Goal: Information Seeking & Learning: Check status

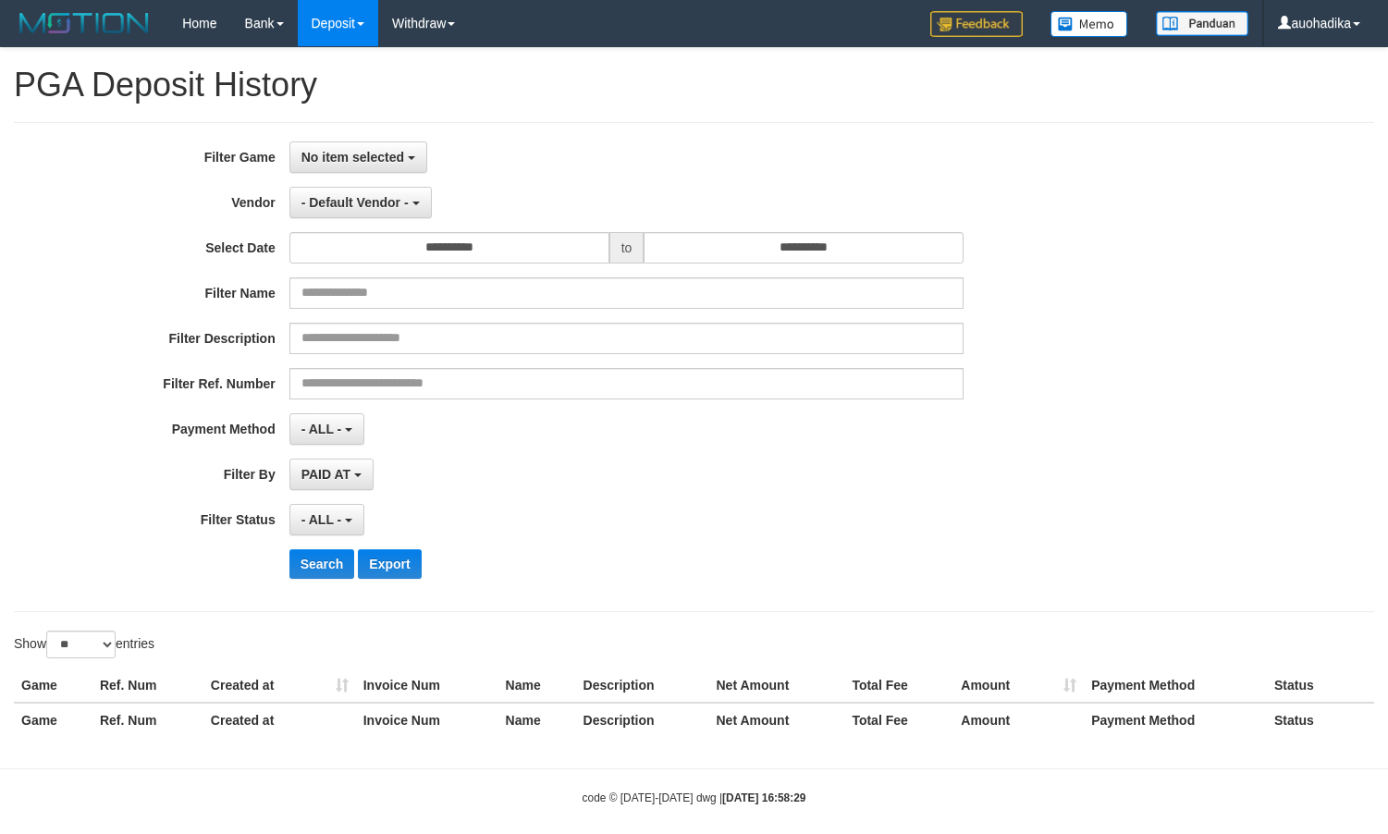
select select
select select "**"
click at [320, 153] on span "No item selected" at bounding box center [352, 157] width 103 height 15
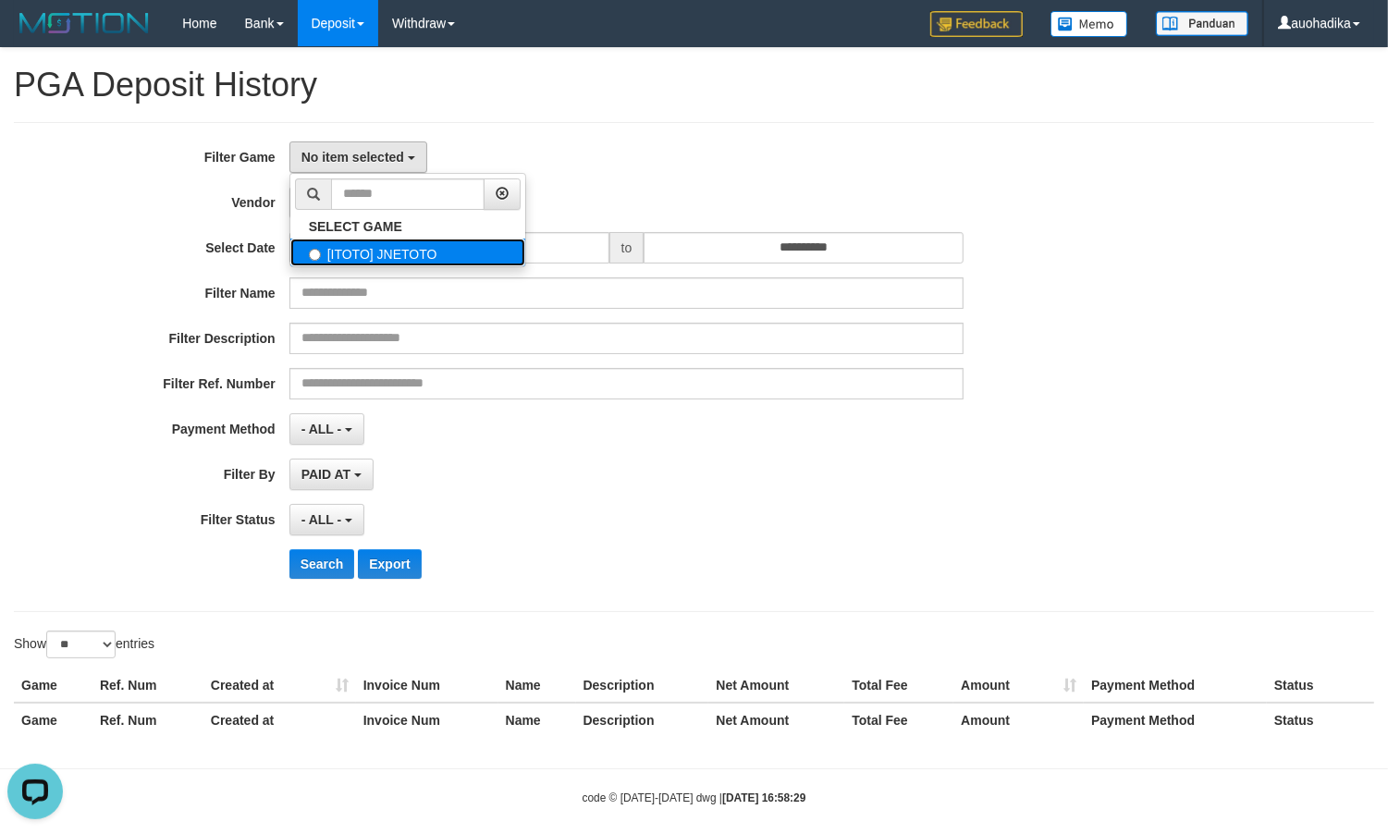
click at [367, 250] on label "[ITOTO] JNETOTO" at bounding box center [407, 253] width 235 height 28
select select "***"
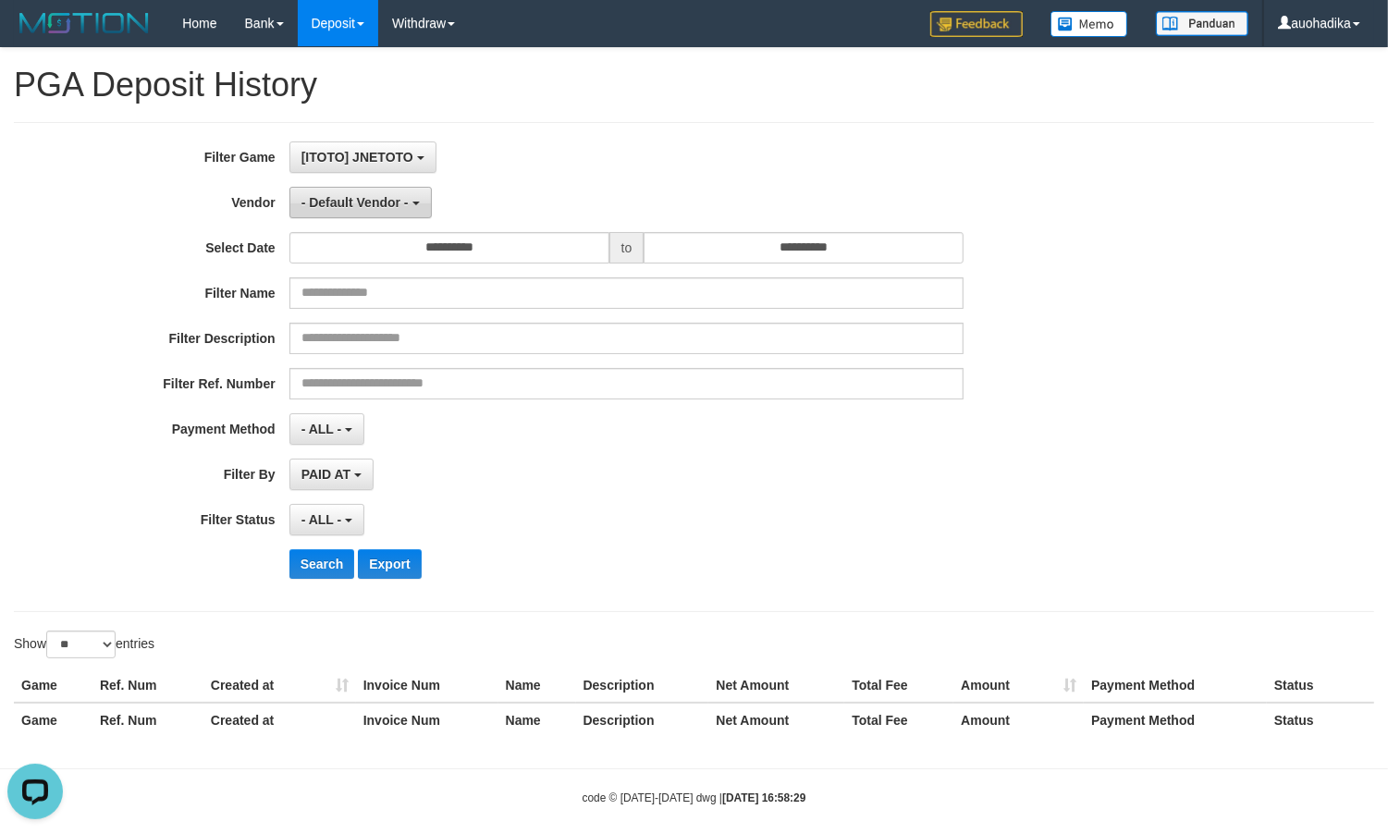
click at [391, 194] on button "- Default Vendor -" at bounding box center [360, 202] width 142 height 31
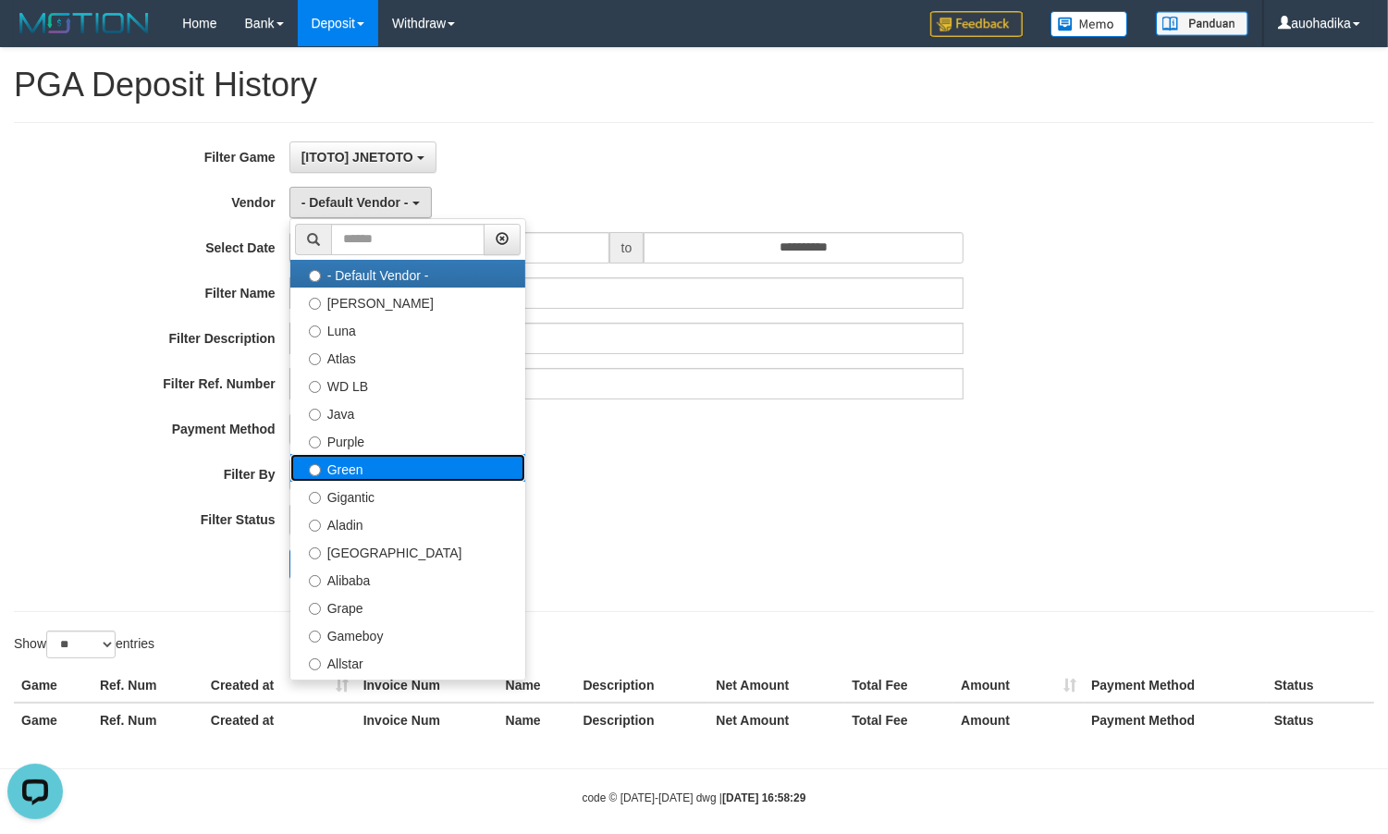
click at [352, 476] on label "Green" at bounding box center [407, 468] width 235 height 28
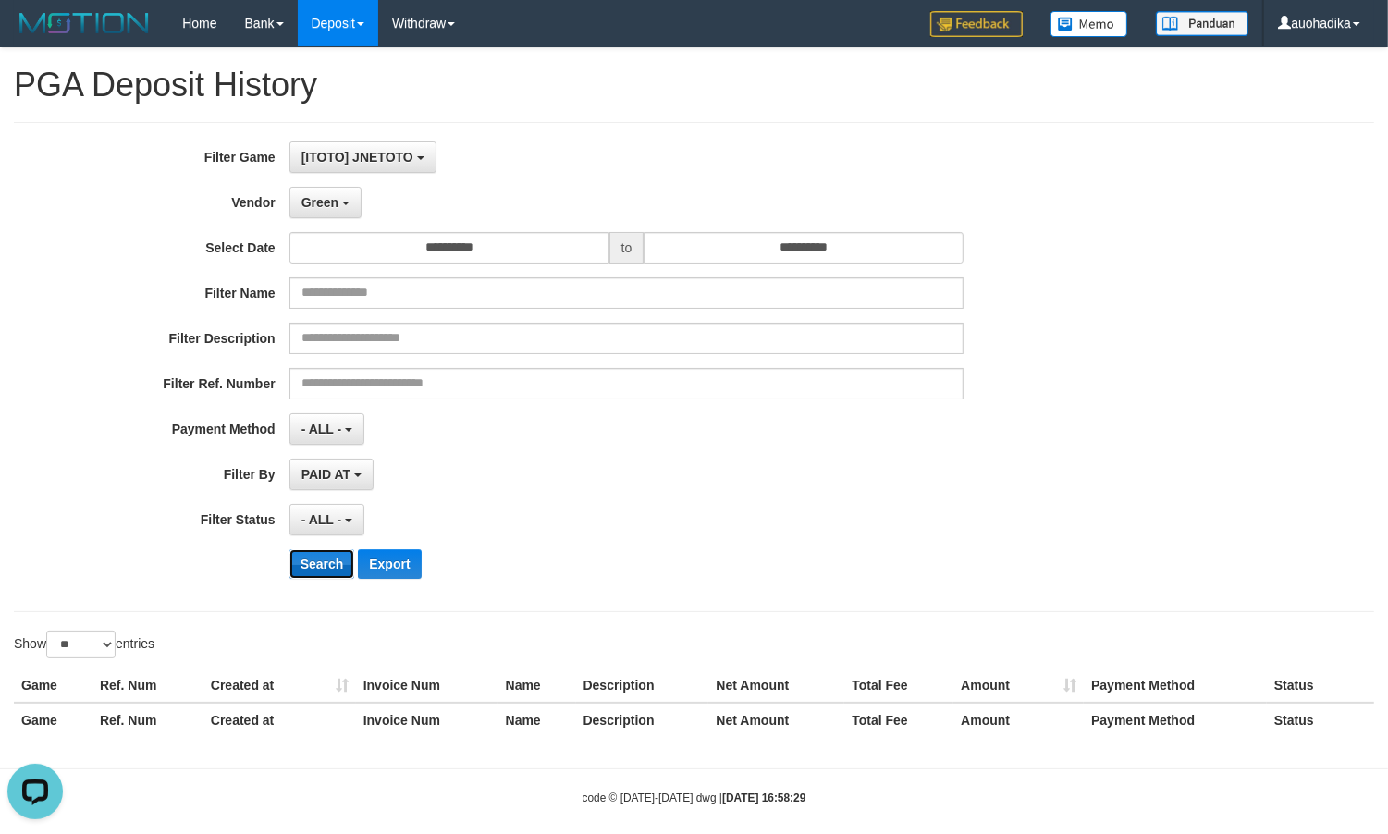
click at [302, 564] on button "Search" at bounding box center [322, 564] width 66 height 30
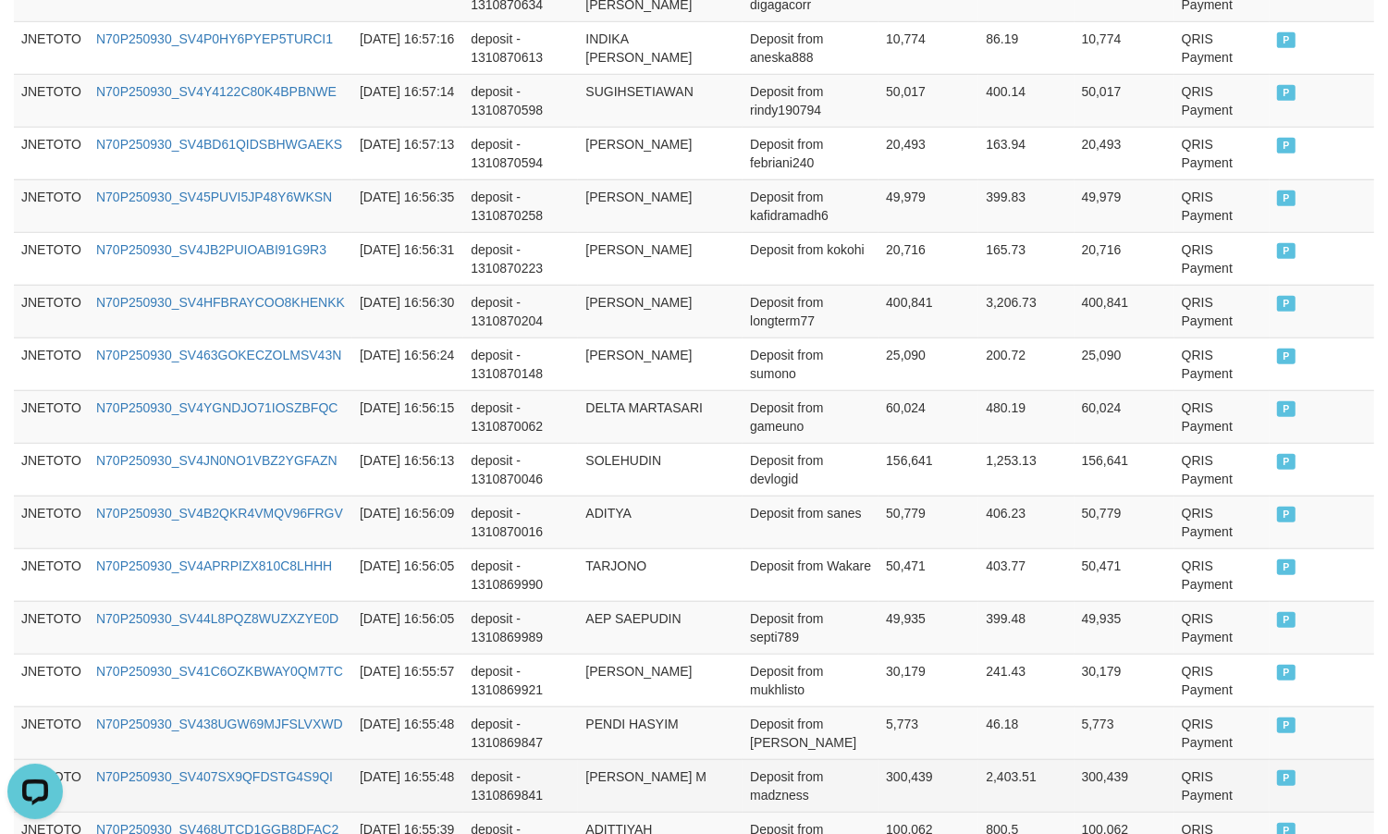
scroll to position [1413, 0]
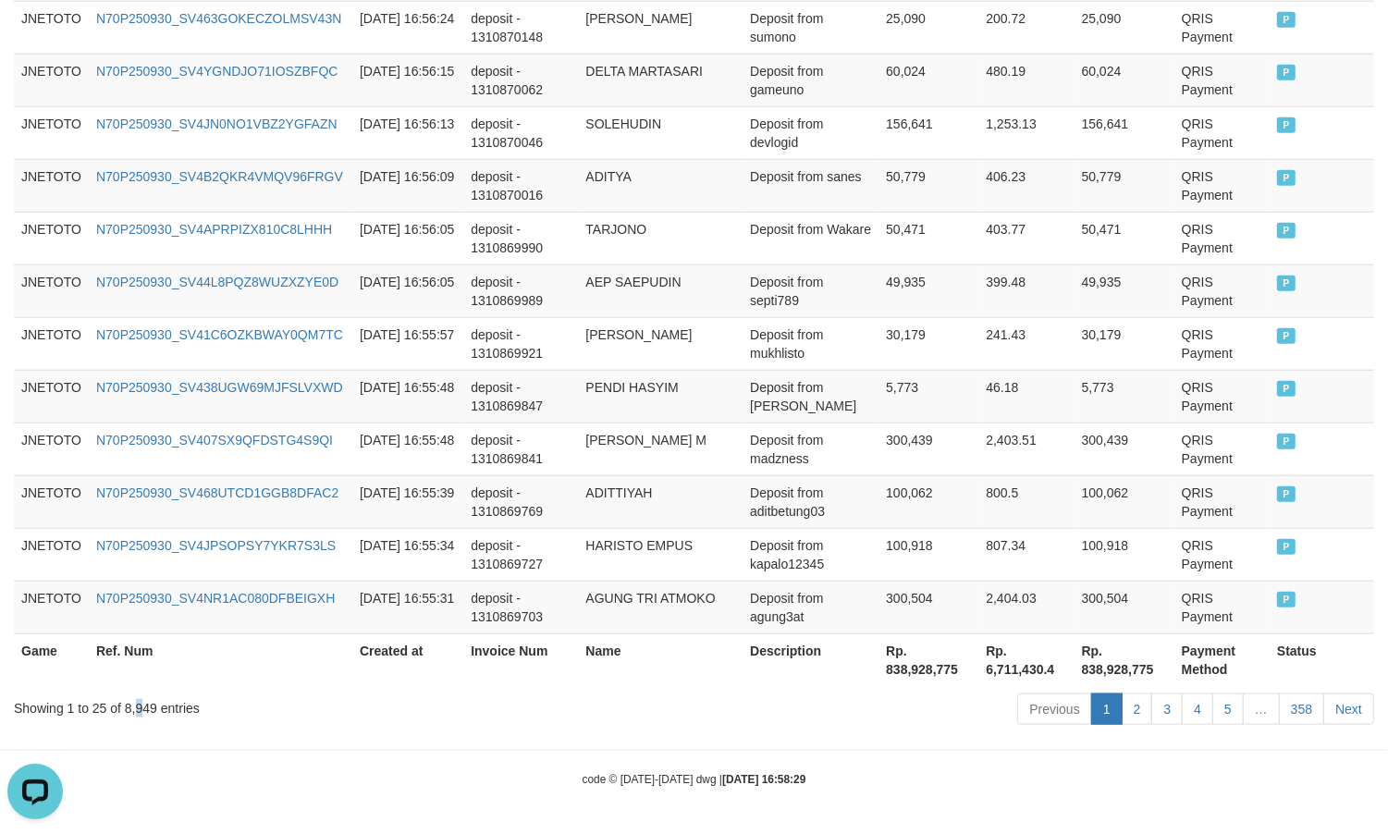
click at [140, 708] on div "Showing 1 to 25 of 8,949 entries" at bounding box center [289, 705] width 550 height 26
click at [143, 704] on div "Showing 1 to 25 of 8,949 entries" at bounding box center [289, 705] width 550 height 26
drag, startPoint x: 884, startPoint y: 761, endPoint x: 889, endPoint y: 738, distance: 23.6
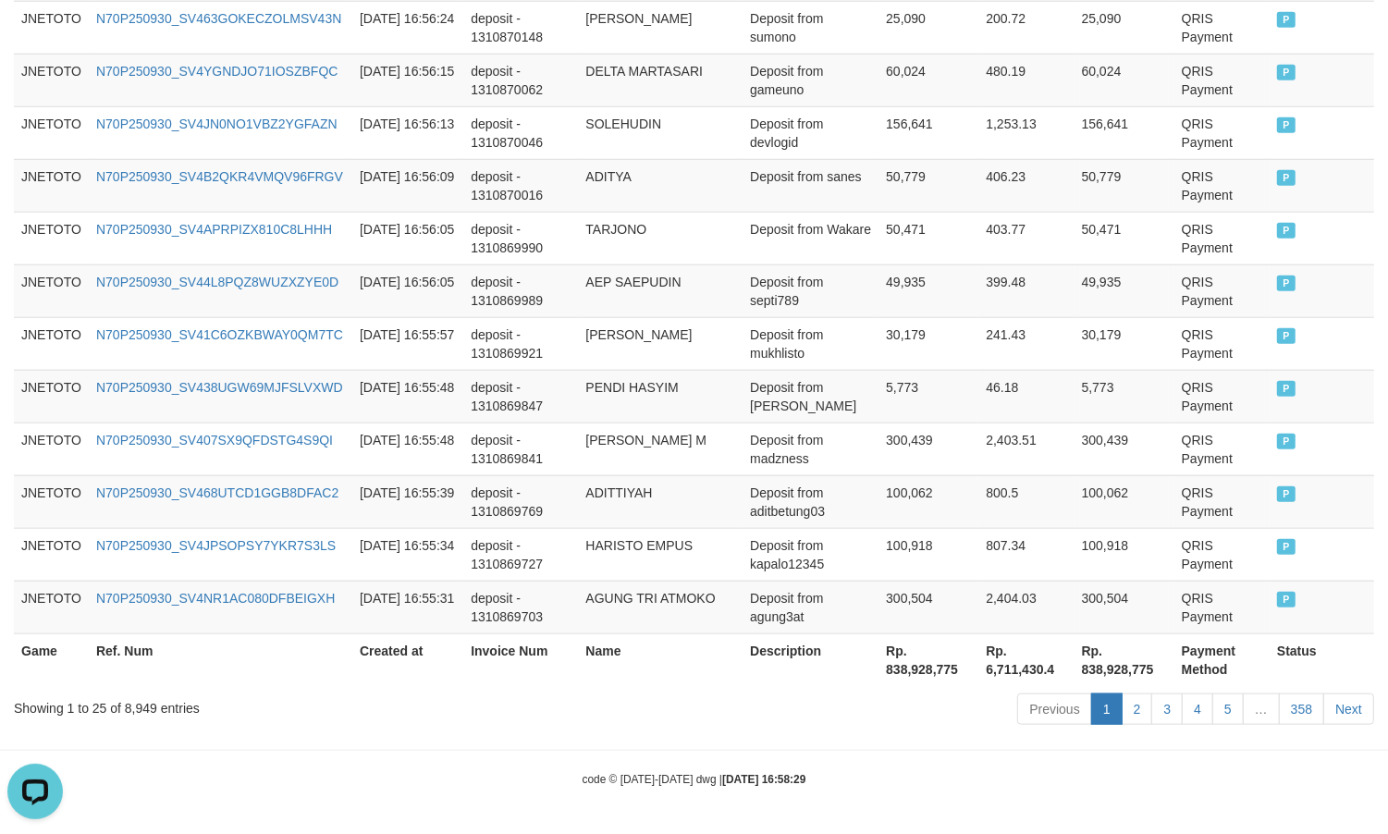
click at [918, 671] on th "Rp. 838,928,775" at bounding box center [929, 659] width 100 height 53
click at [920, 670] on th "Rp. 838,928,775" at bounding box center [929, 659] width 100 height 53
copy th "838,928,775"
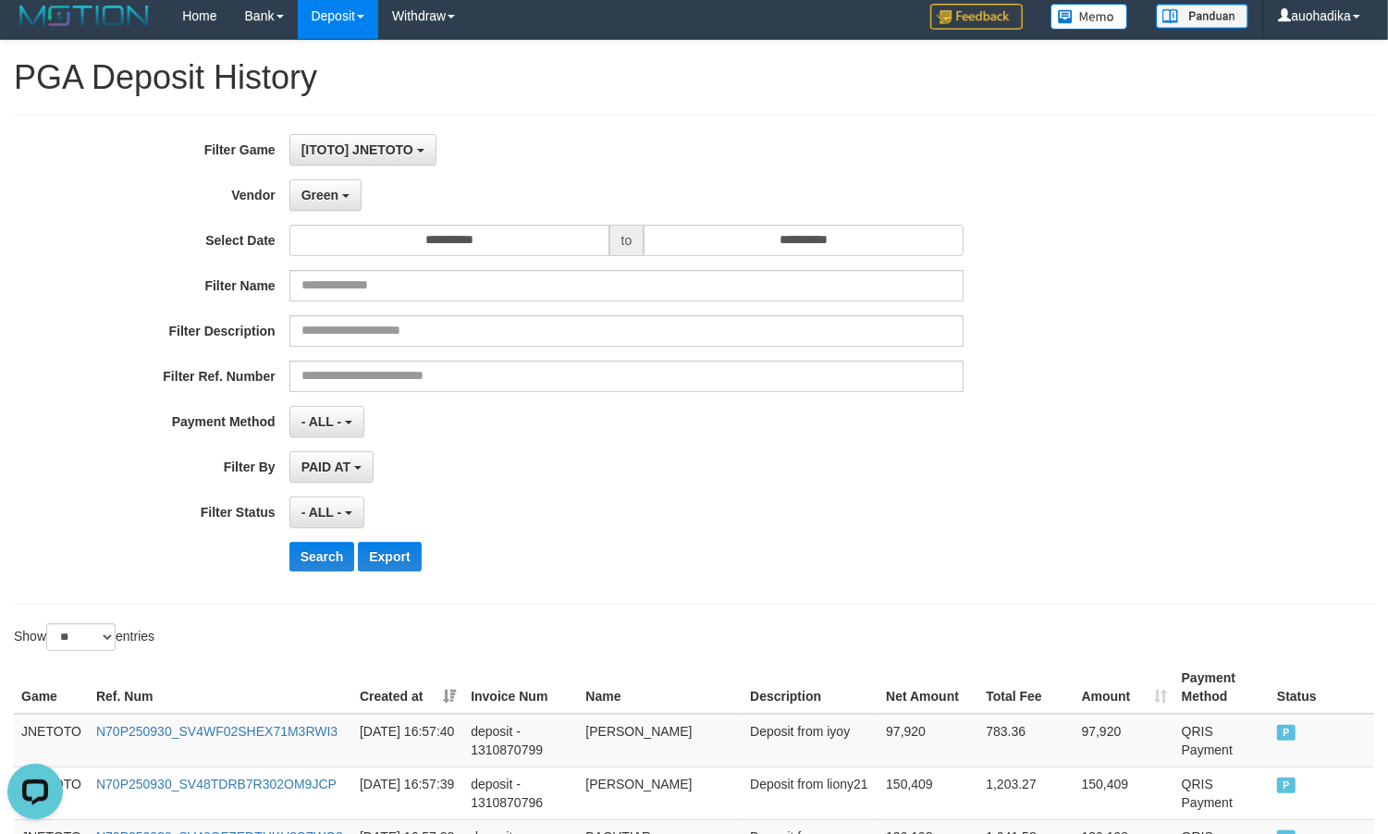
scroll to position [0, 0]
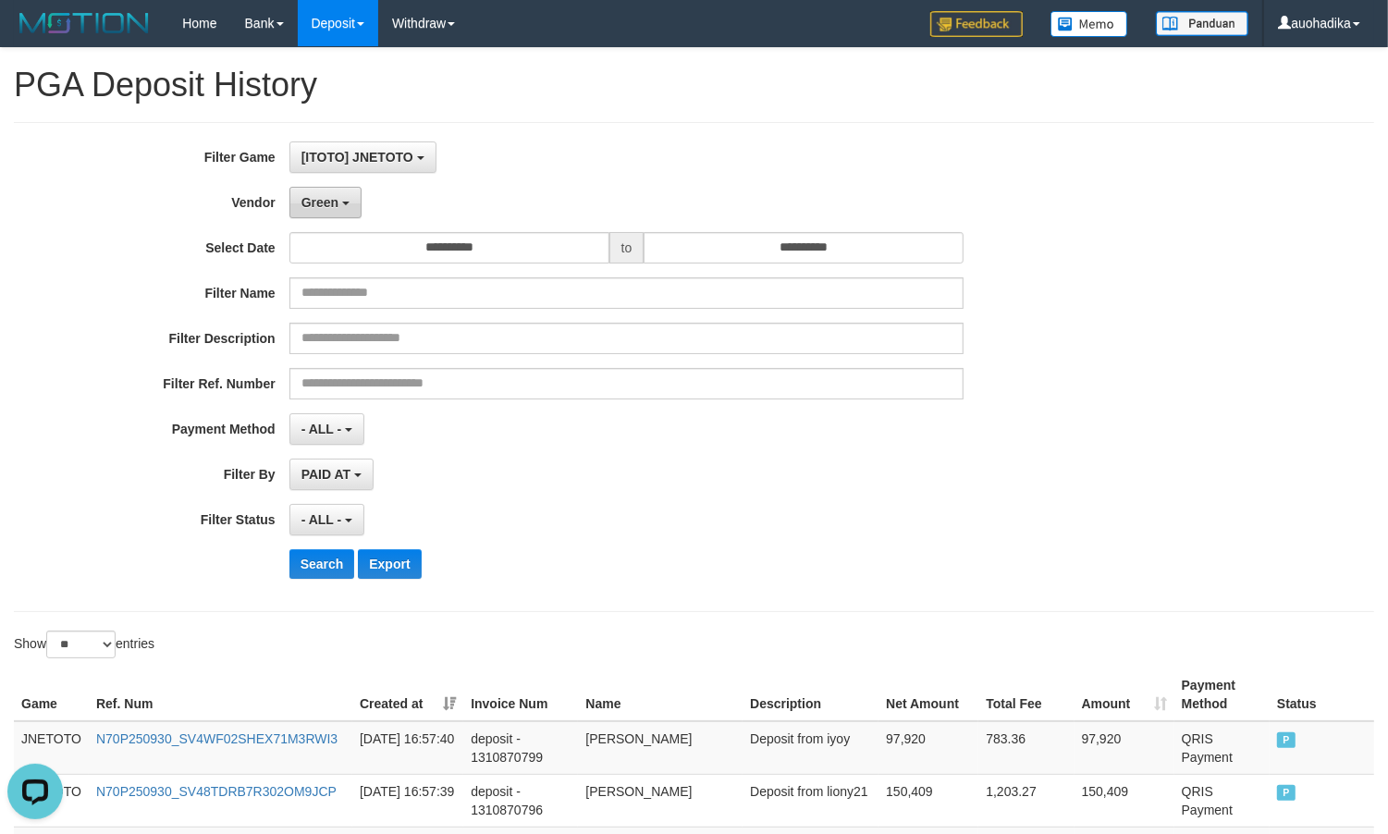
click at [338, 205] on span "Green" at bounding box center [319, 202] width 37 height 15
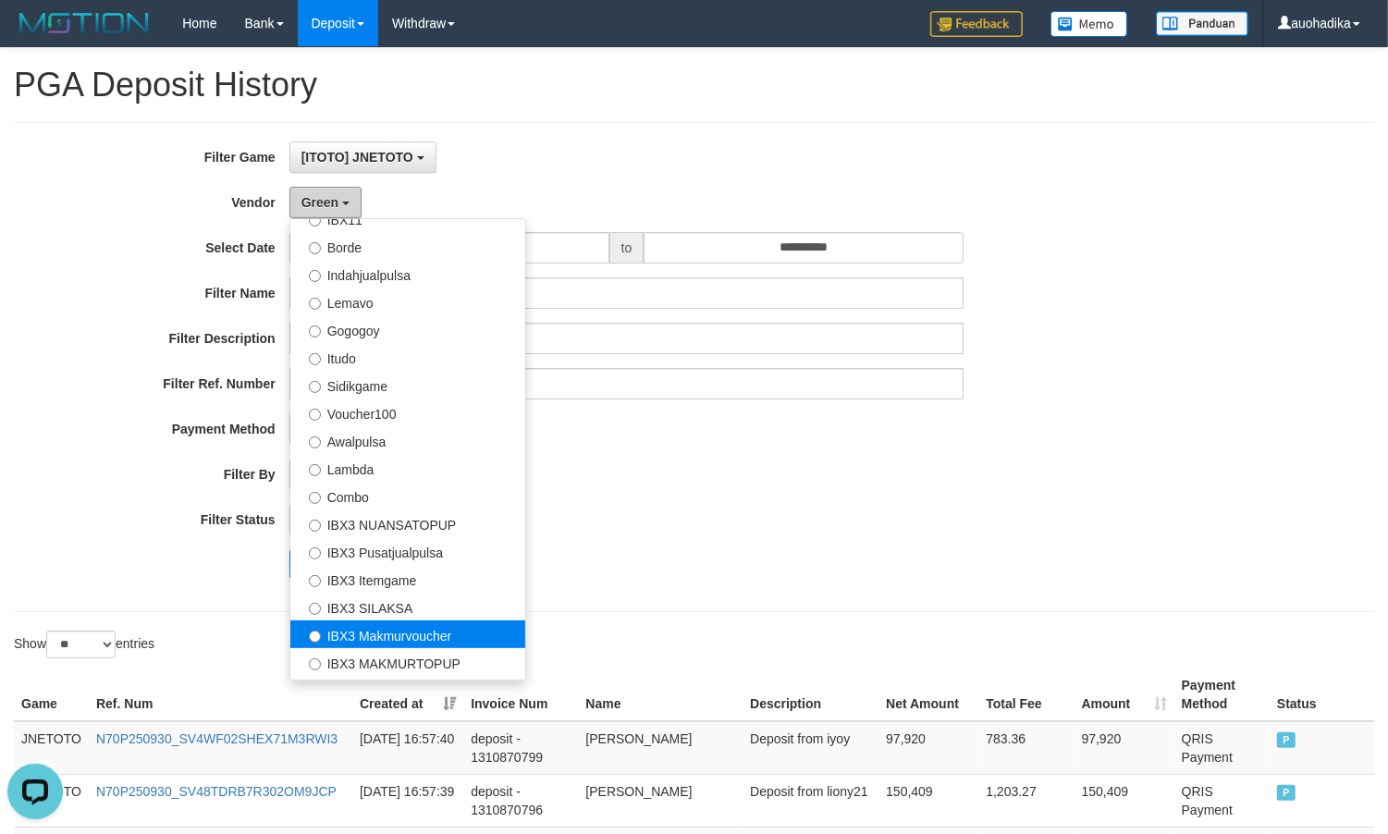
scroll to position [308, 0]
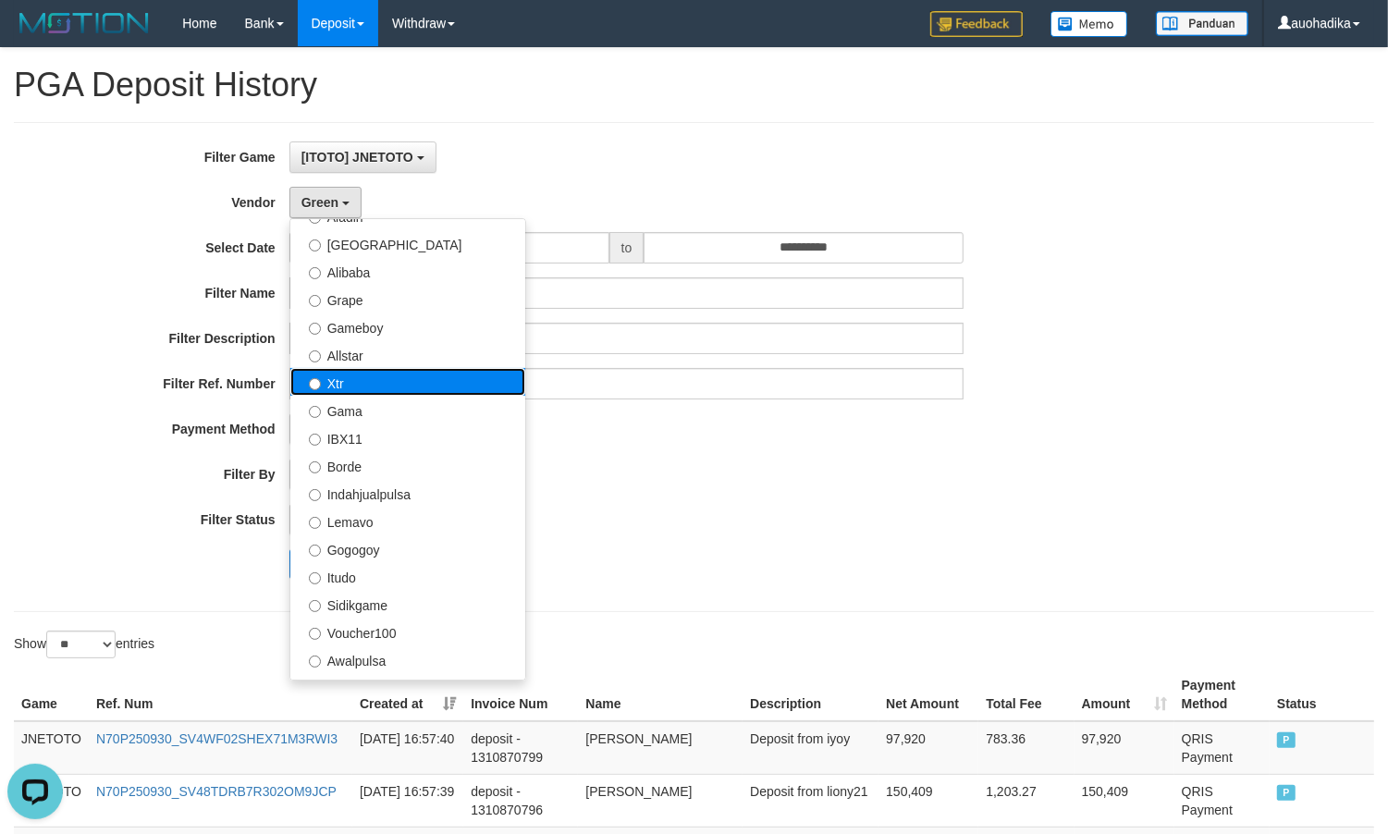
click at [385, 389] on label "Xtr" at bounding box center [407, 382] width 235 height 28
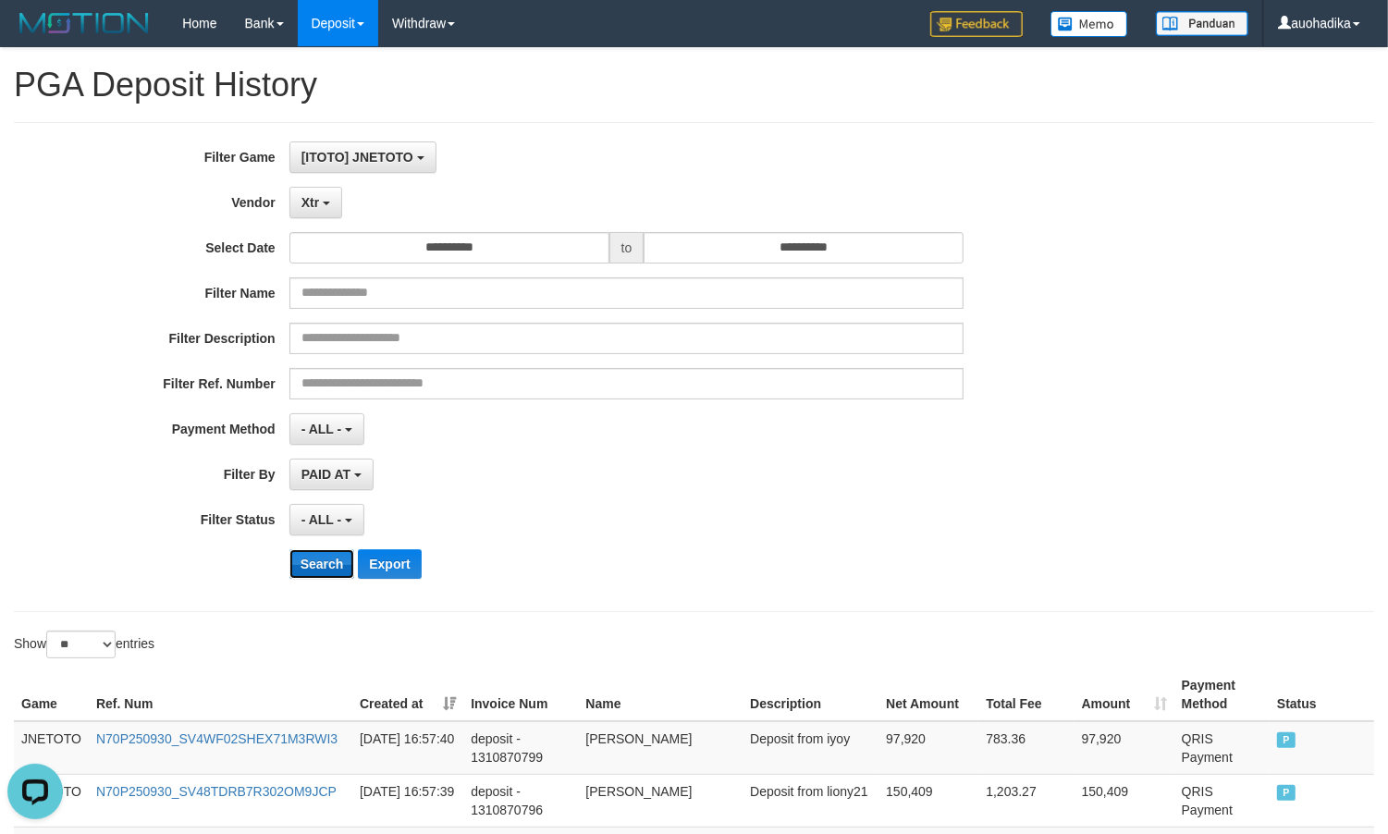
click at [306, 553] on button "Search" at bounding box center [322, 564] width 66 height 30
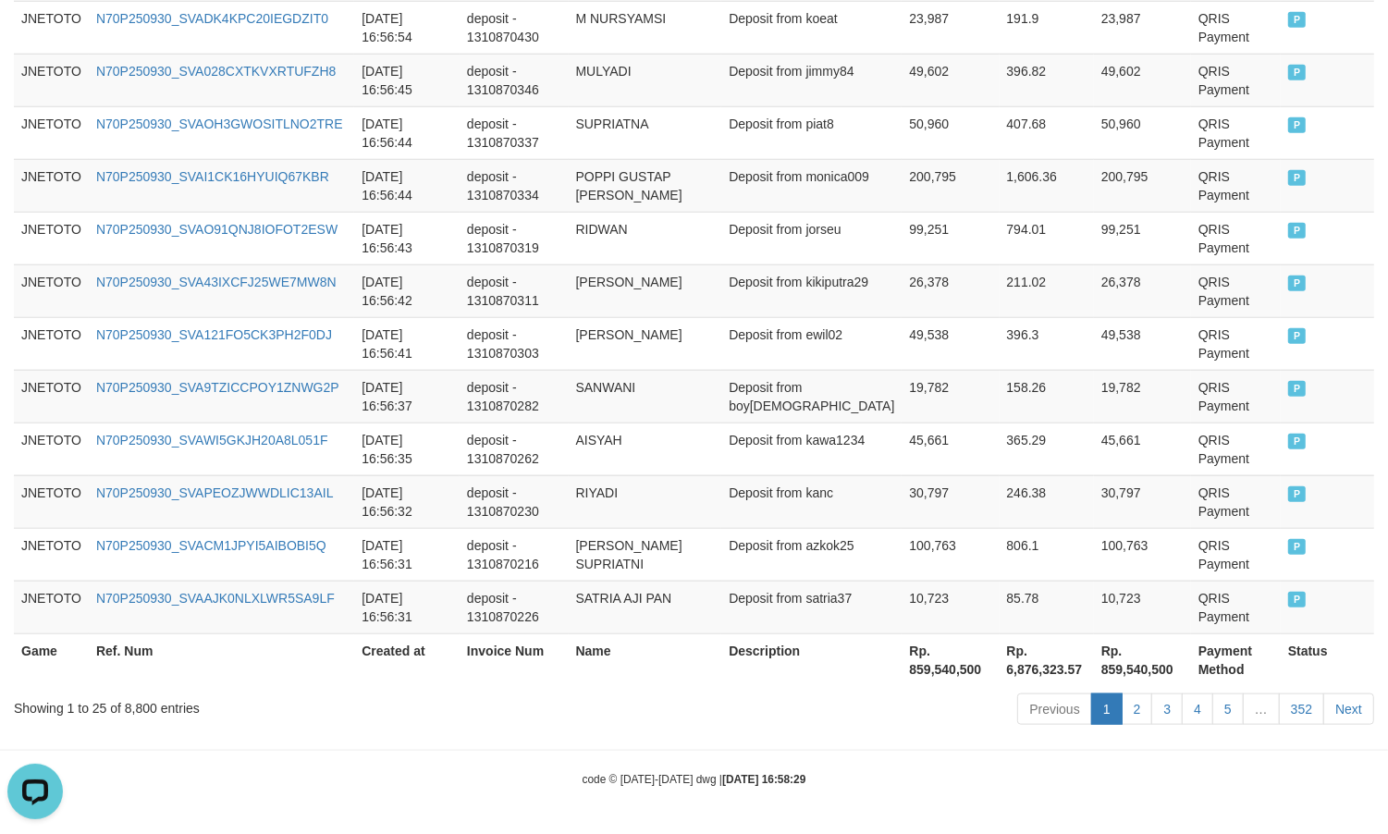
scroll to position [1413, 0]
click at [121, 712] on div "Showing 1 to 25 of 8,800 entries" at bounding box center [289, 705] width 550 height 26
click at [136, 708] on div "Showing 1 to 25 of 8,800 entries" at bounding box center [289, 705] width 550 height 26
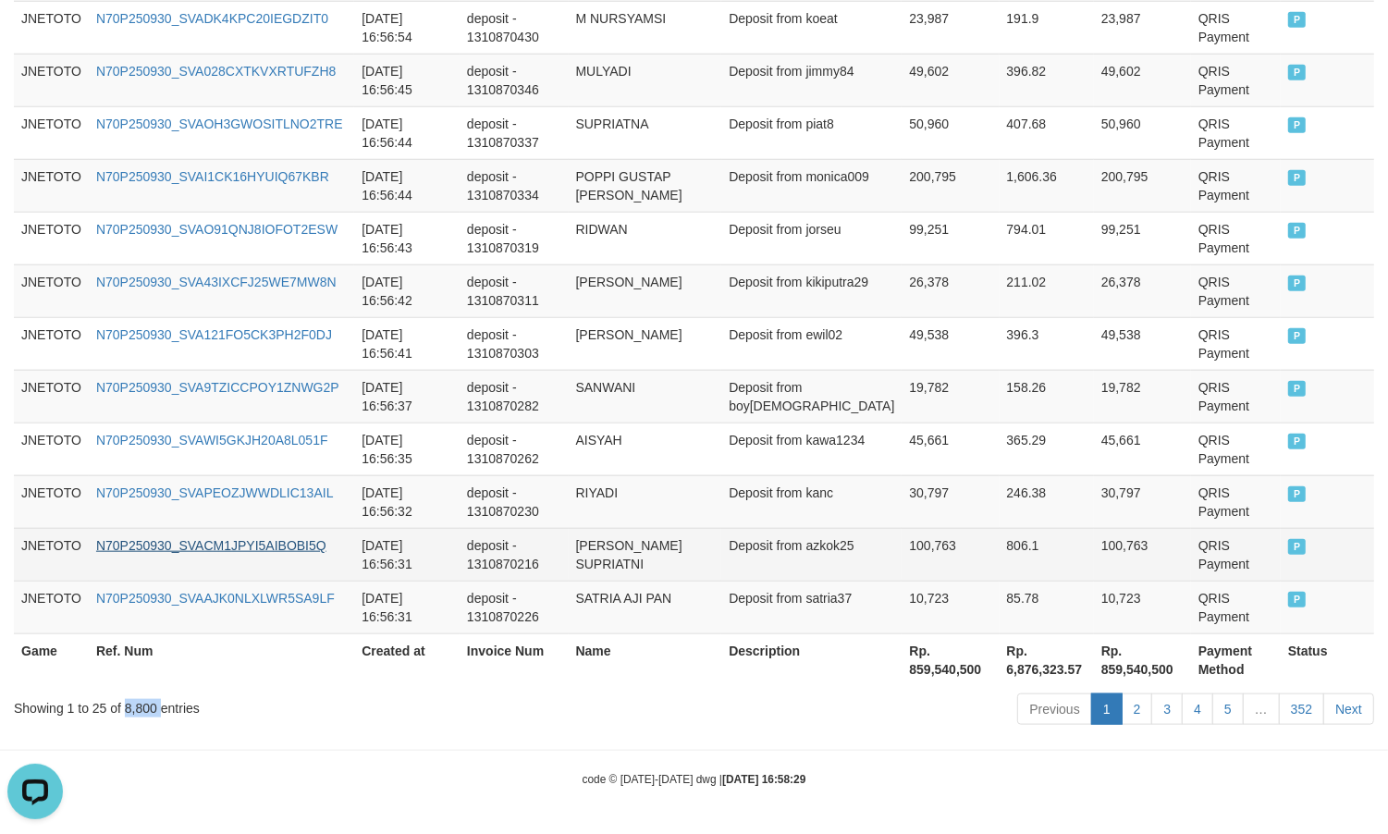
copy div "8,800"
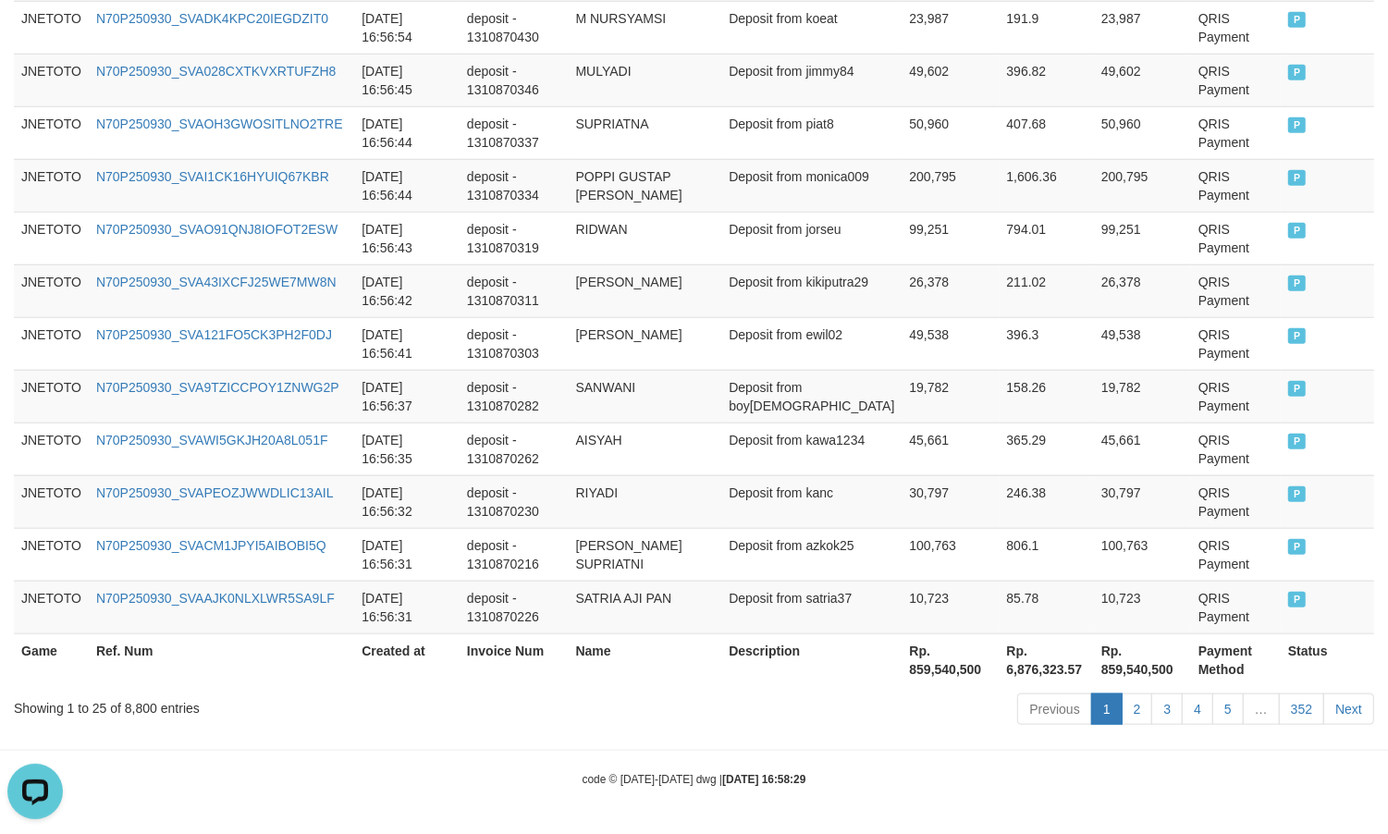
drag, startPoint x: 872, startPoint y: 773, endPoint x: 902, endPoint y: 754, distance: 35.4
click at [950, 653] on th "Rp. 859,540,500" at bounding box center [950, 659] width 97 height 53
click at [928, 668] on th "Rp. 859,540,500" at bounding box center [950, 659] width 97 height 53
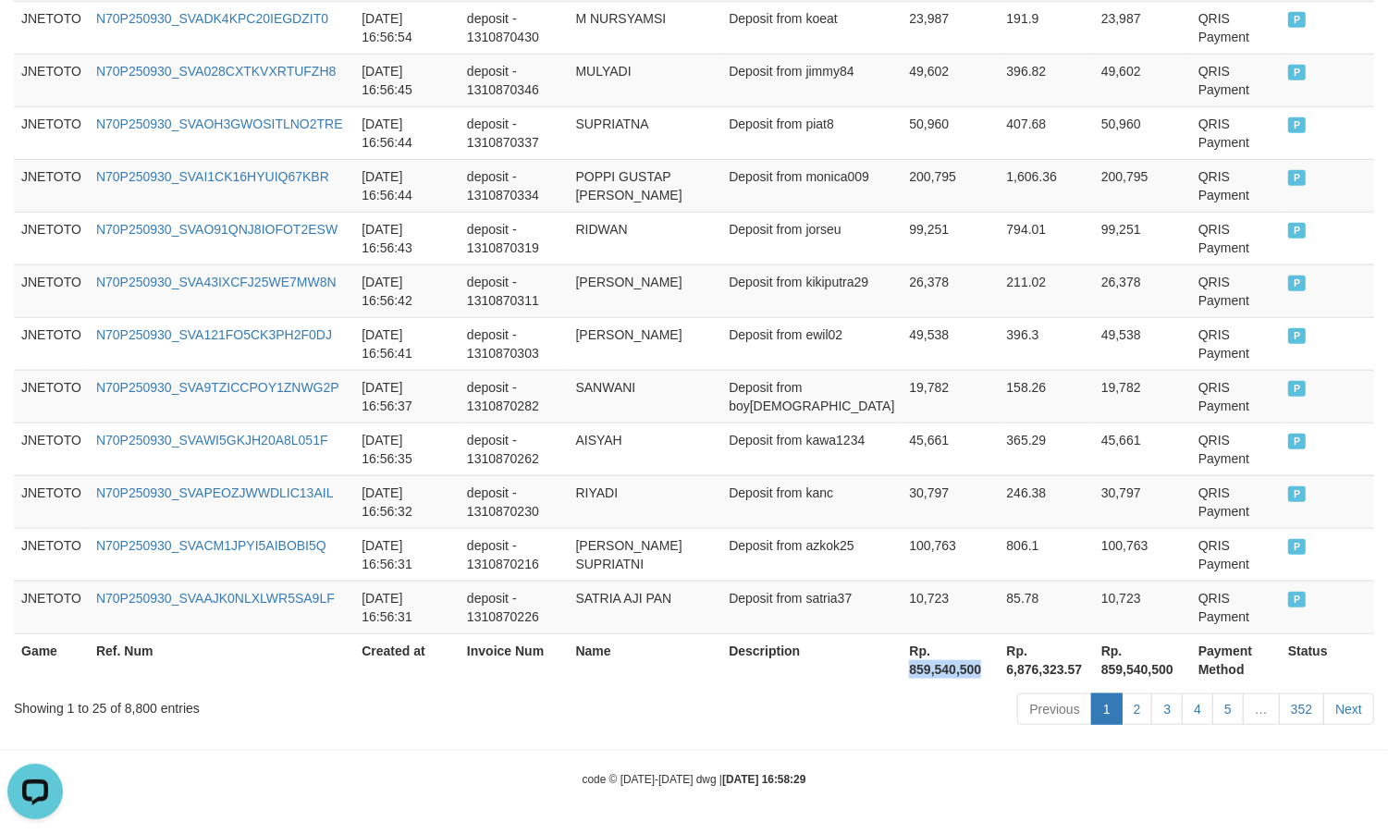
copy th "859,540,500"
click at [1065, 783] on div "code © [DATE]-[DATE] dwg | [DATE] 16:58:29" at bounding box center [694, 778] width 1388 height 18
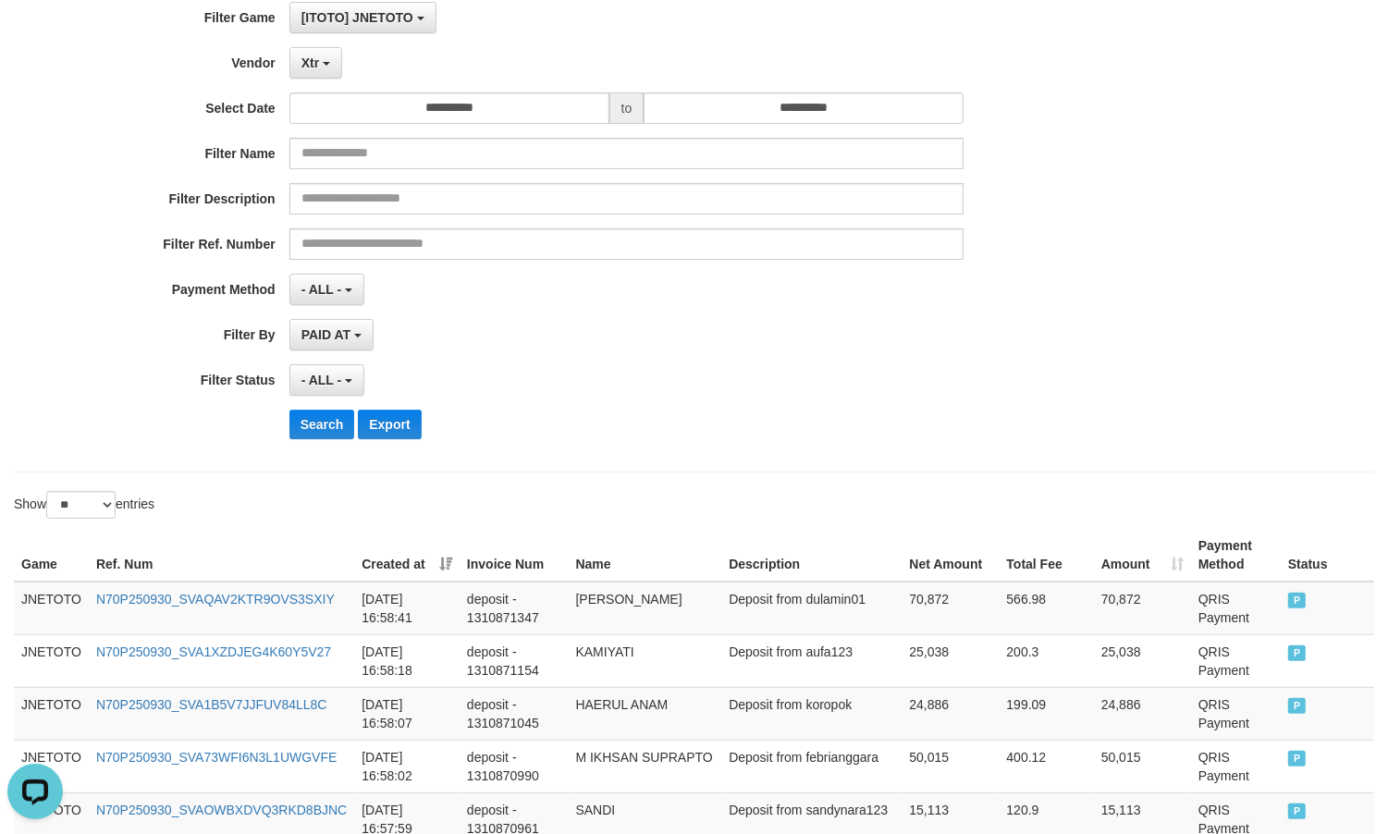
scroll to position [26, 0]
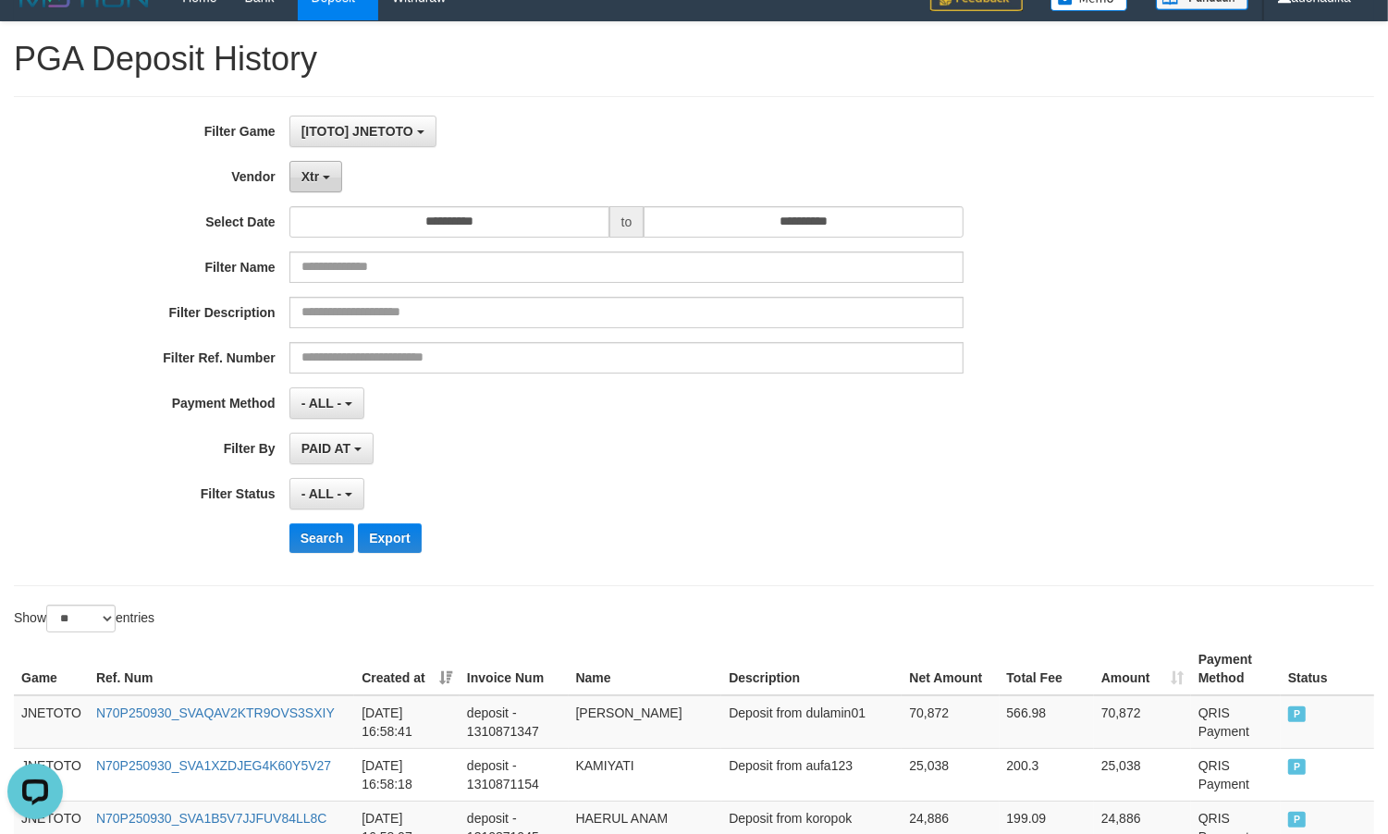
click at [312, 169] on span "Xtr" at bounding box center [310, 176] width 18 height 15
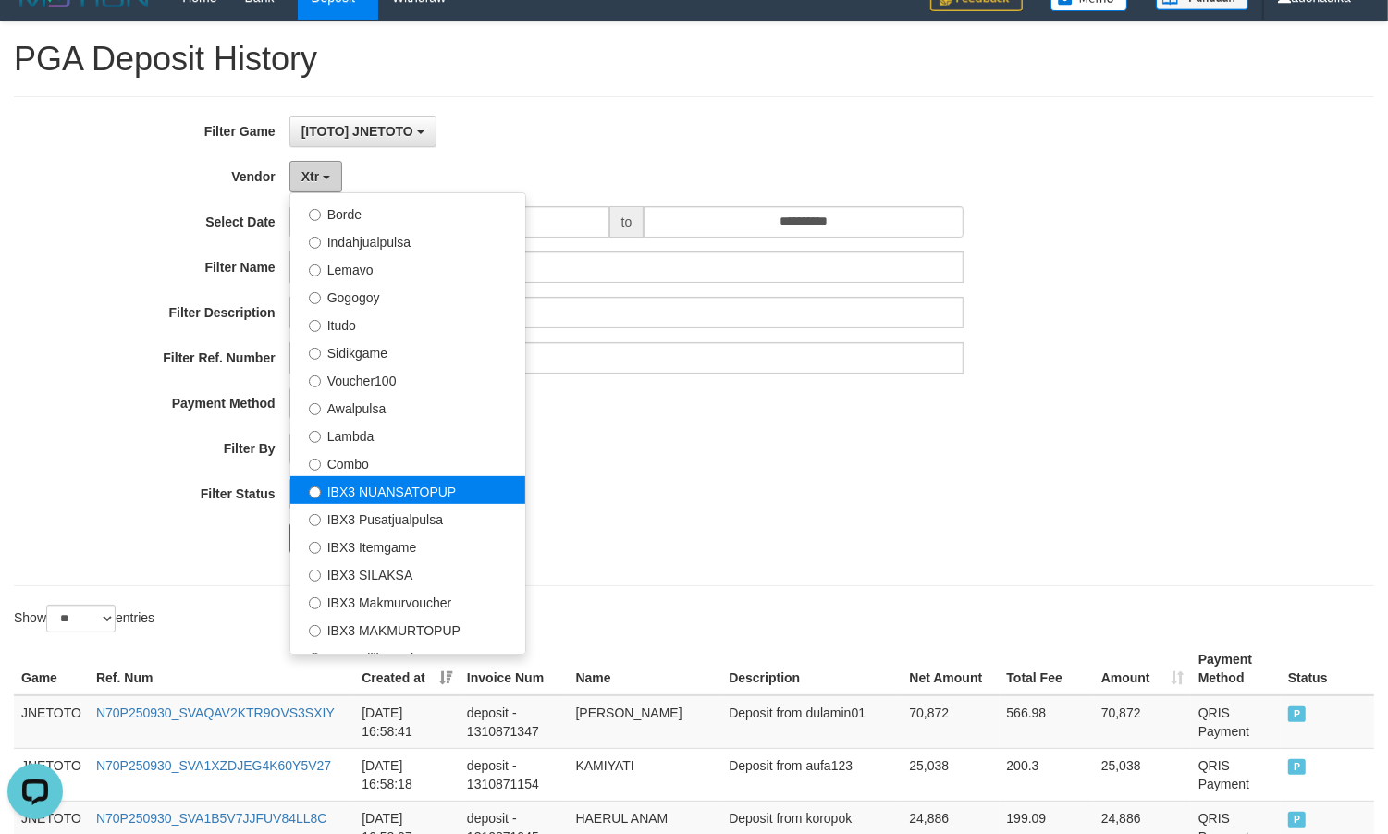
scroll to position [617, 0]
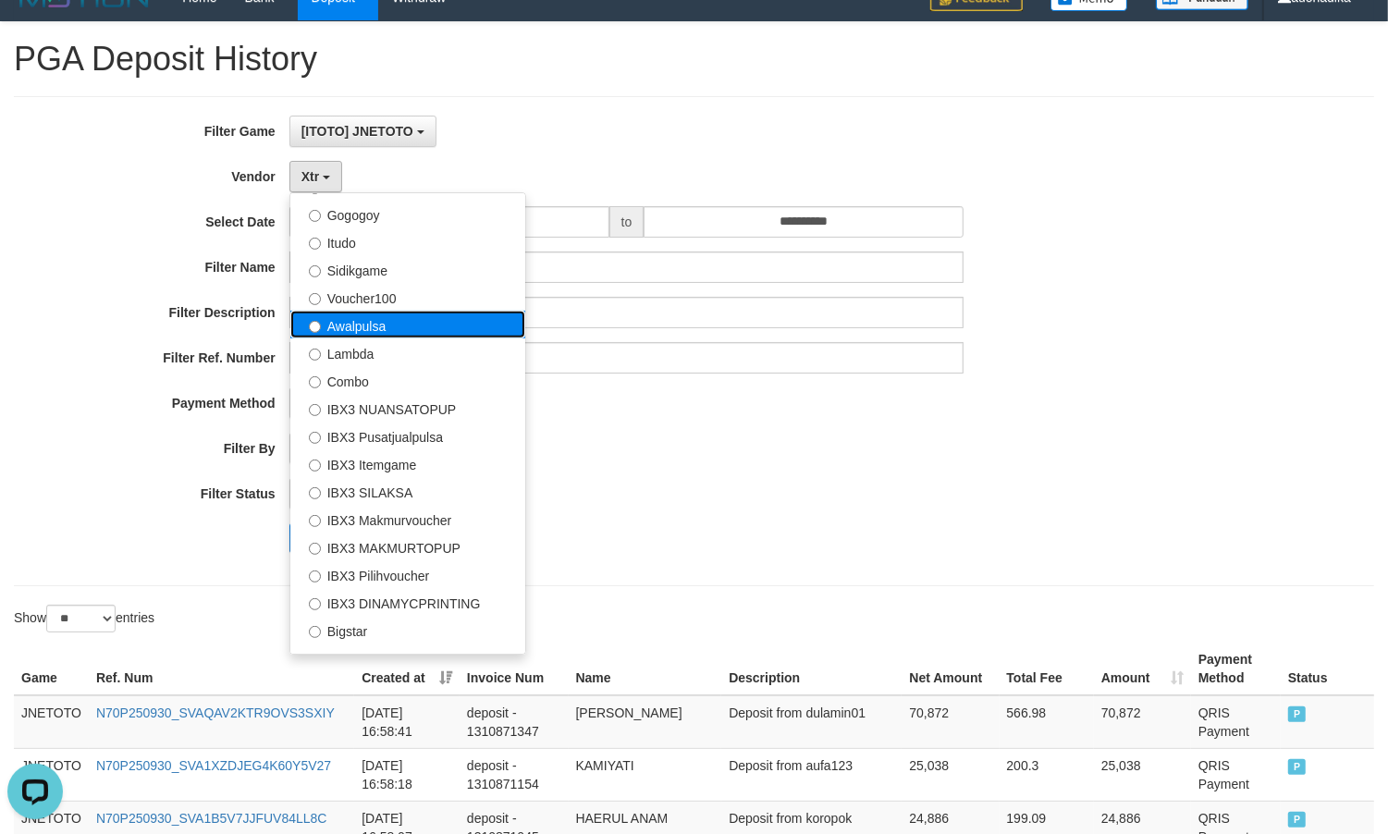
click at [430, 316] on label "Awalpulsa" at bounding box center [407, 325] width 235 height 28
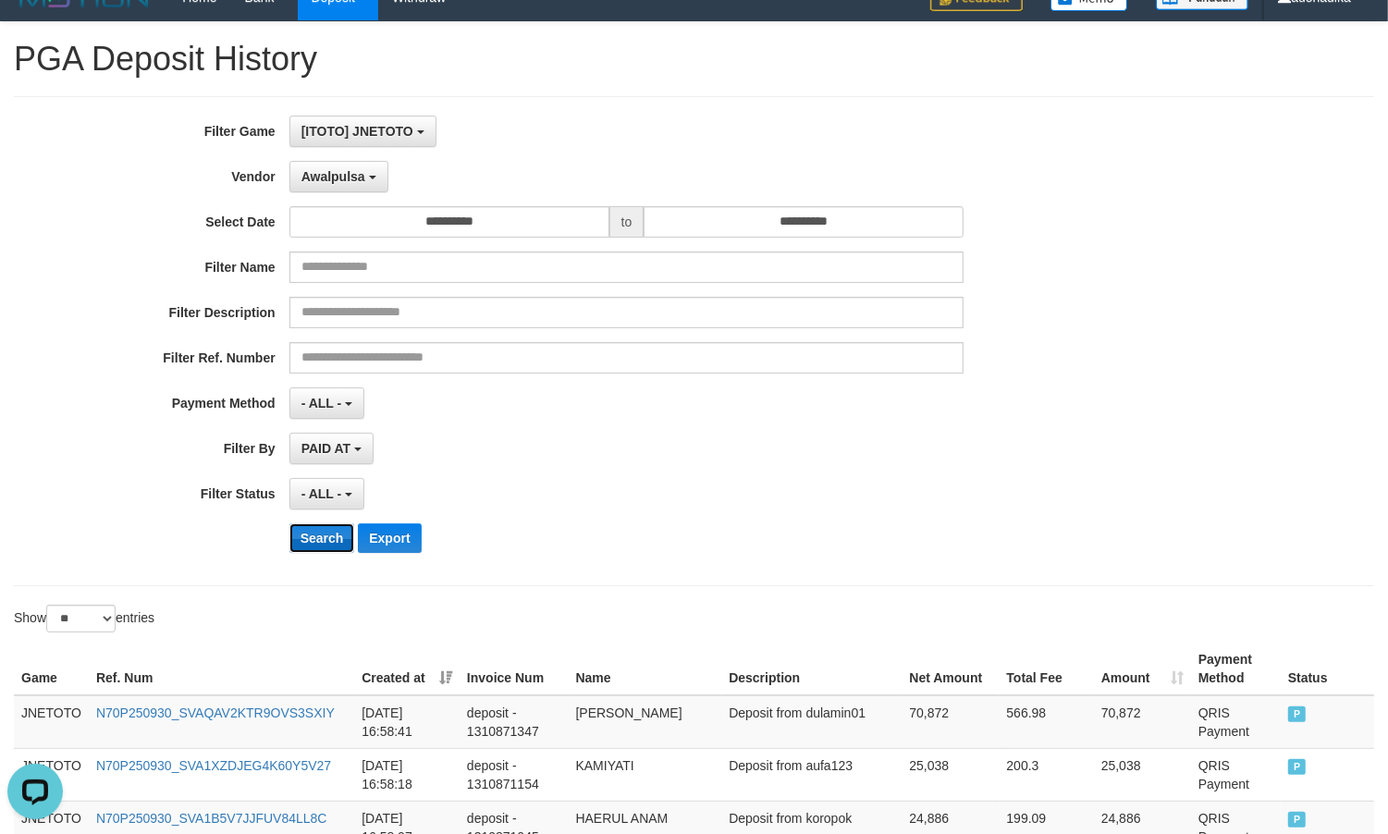
click at [320, 537] on button "Search" at bounding box center [322, 538] width 66 height 30
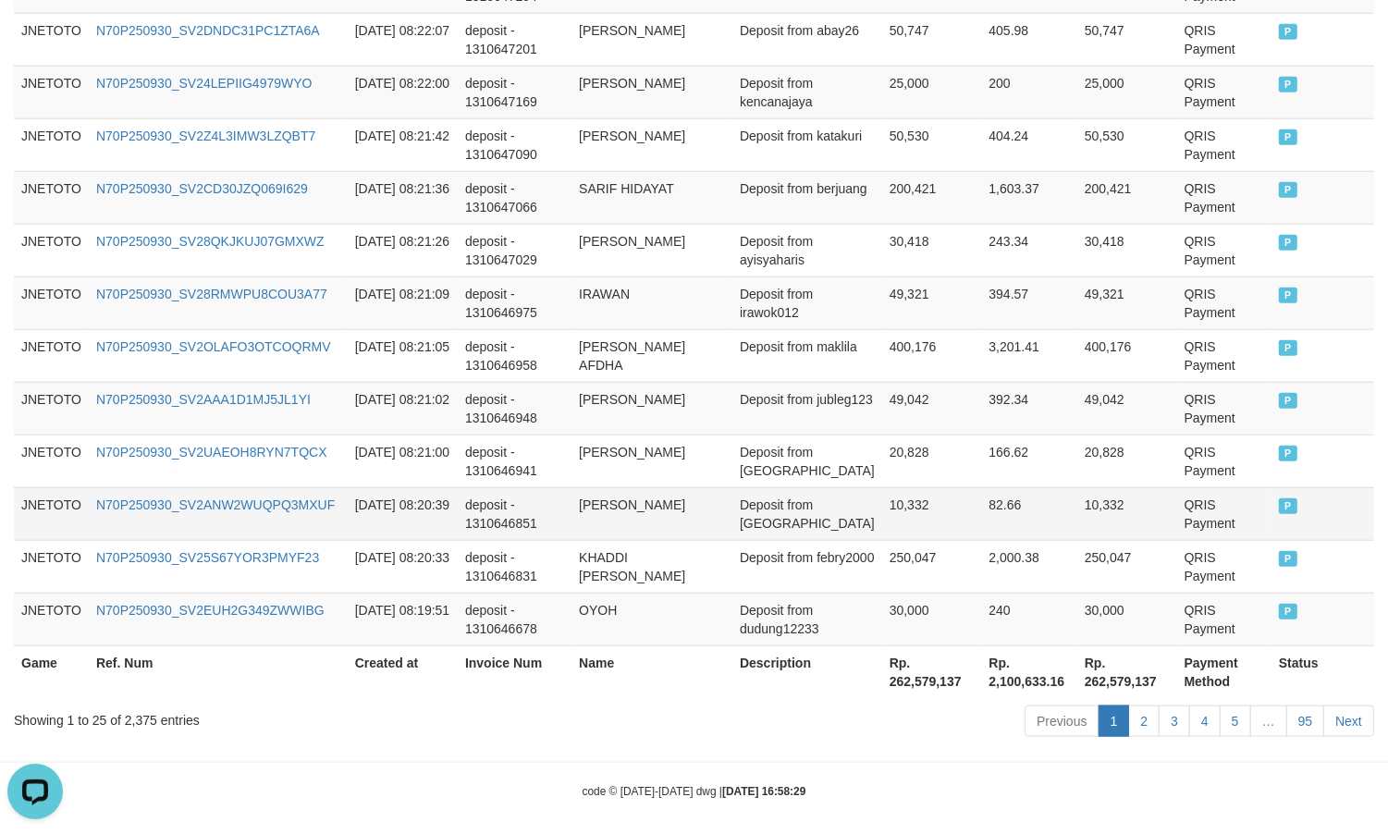
scroll to position [1413, 0]
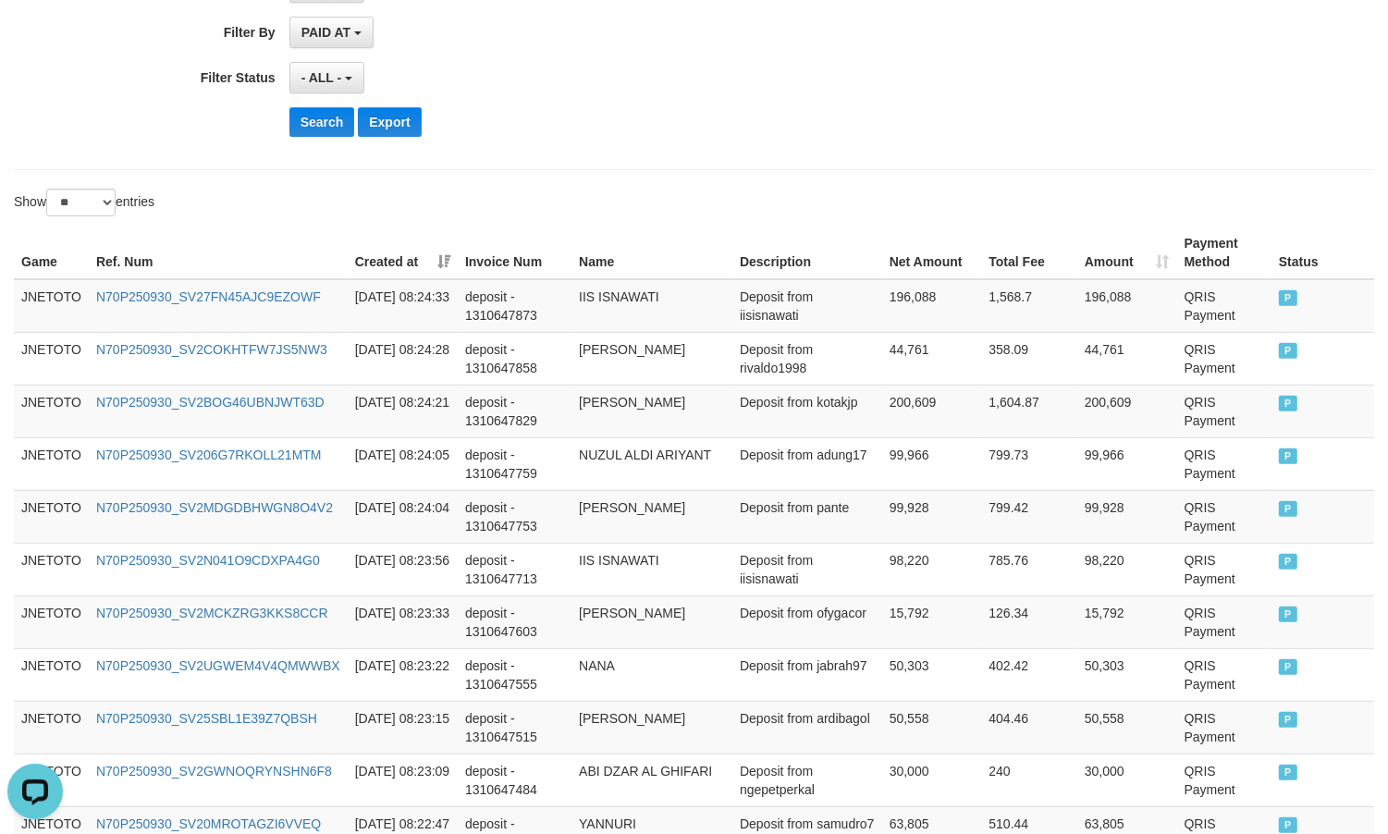
scroll to position [0, 0]
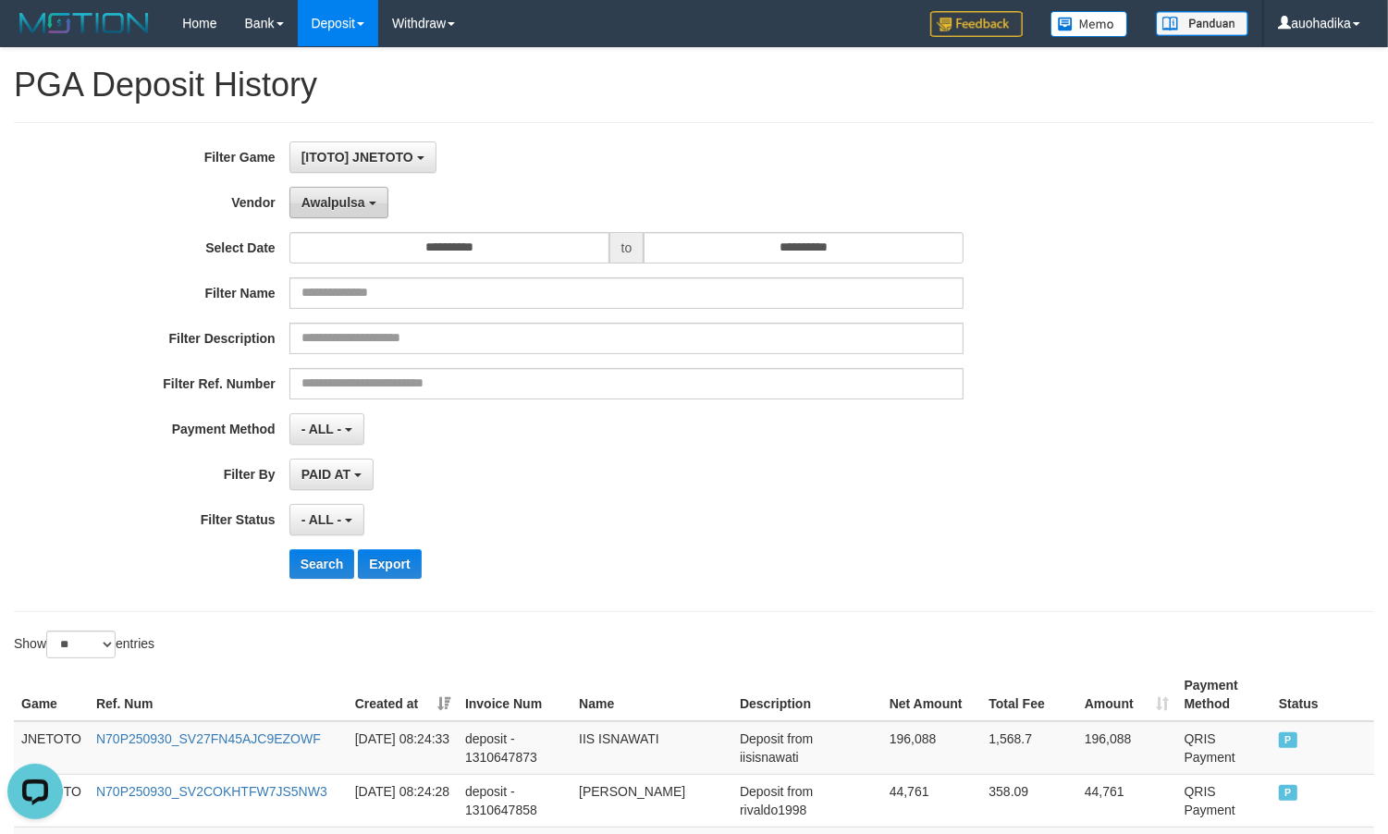
click at [349, 197] on span "Awalpulsa" at bounding box center [333, 202] width 64 height 15
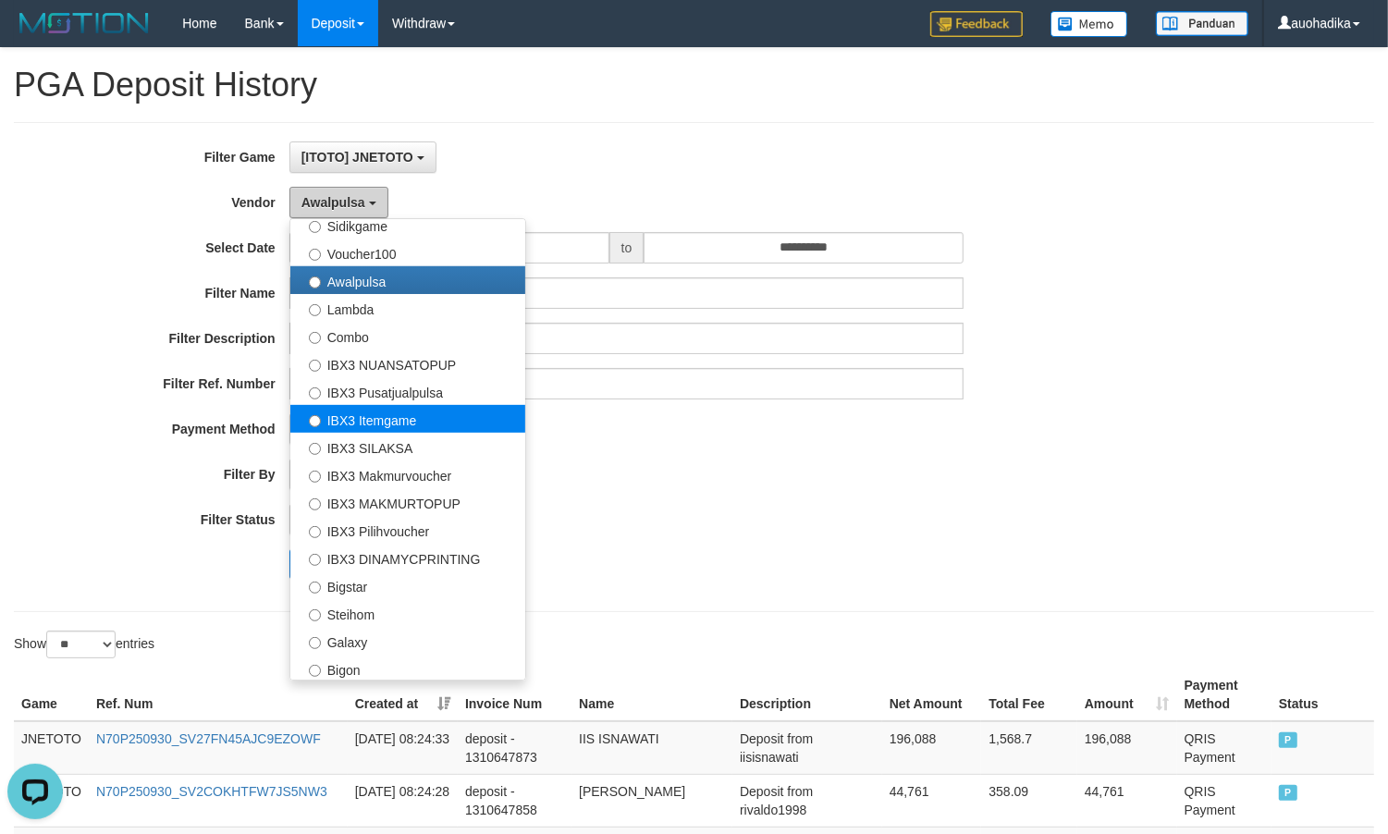
scroll to position [690, 0]
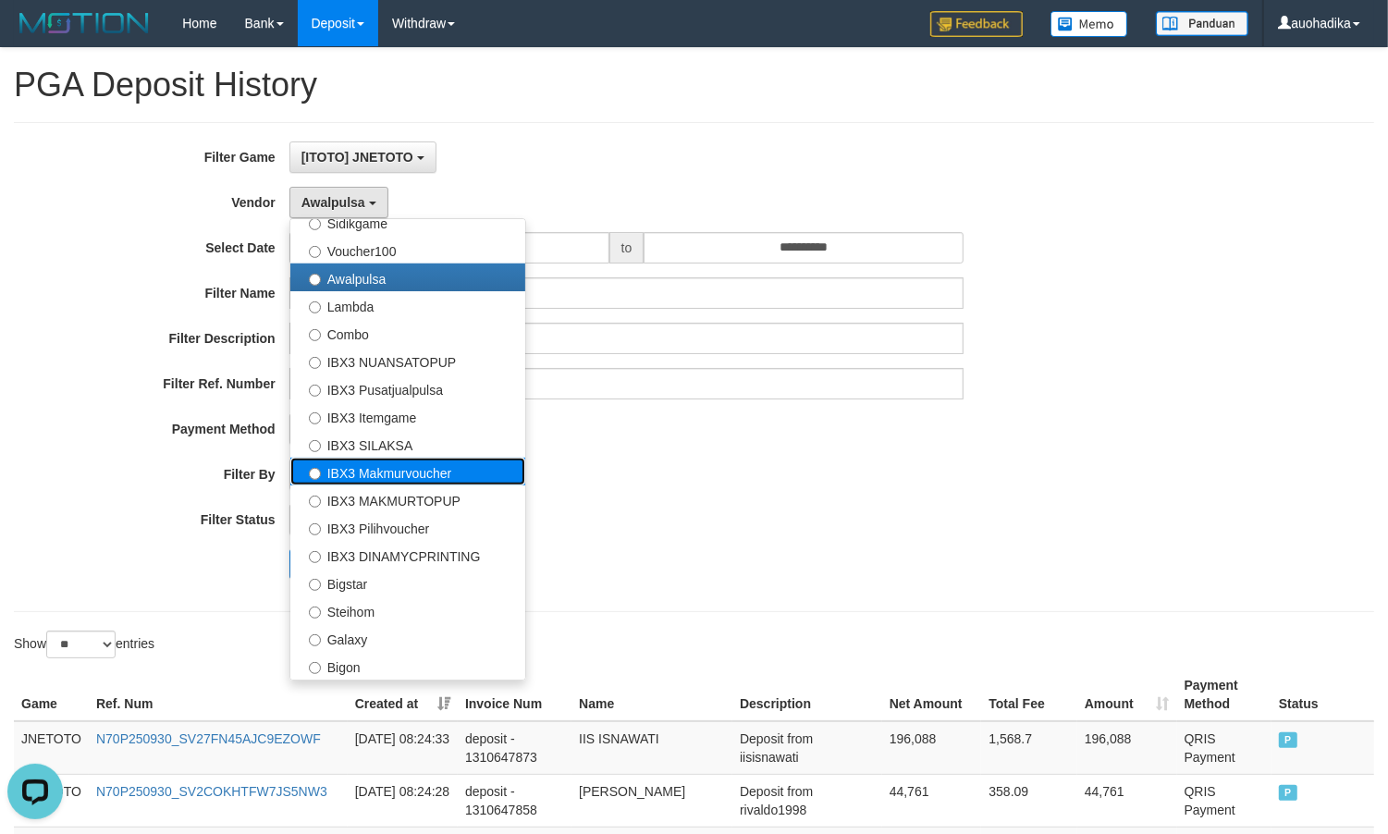
click at [409, 479] on label "IBX3 Makmurvoucher" at bounding box center [407, 472] width 235 height 28
select select "**********"
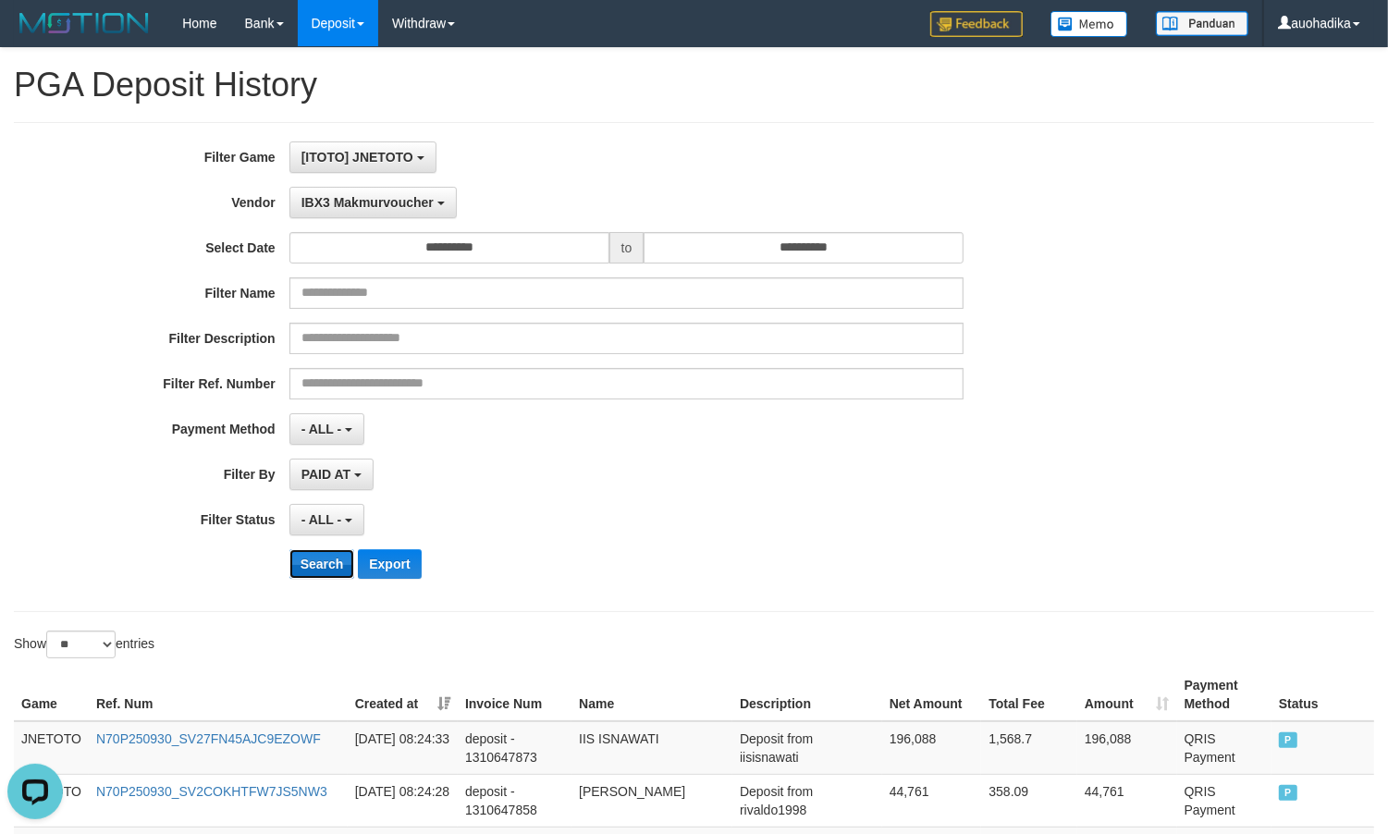
click at [328, 571] on button "Search" at bounding box center [322, 564] width 66 height 30
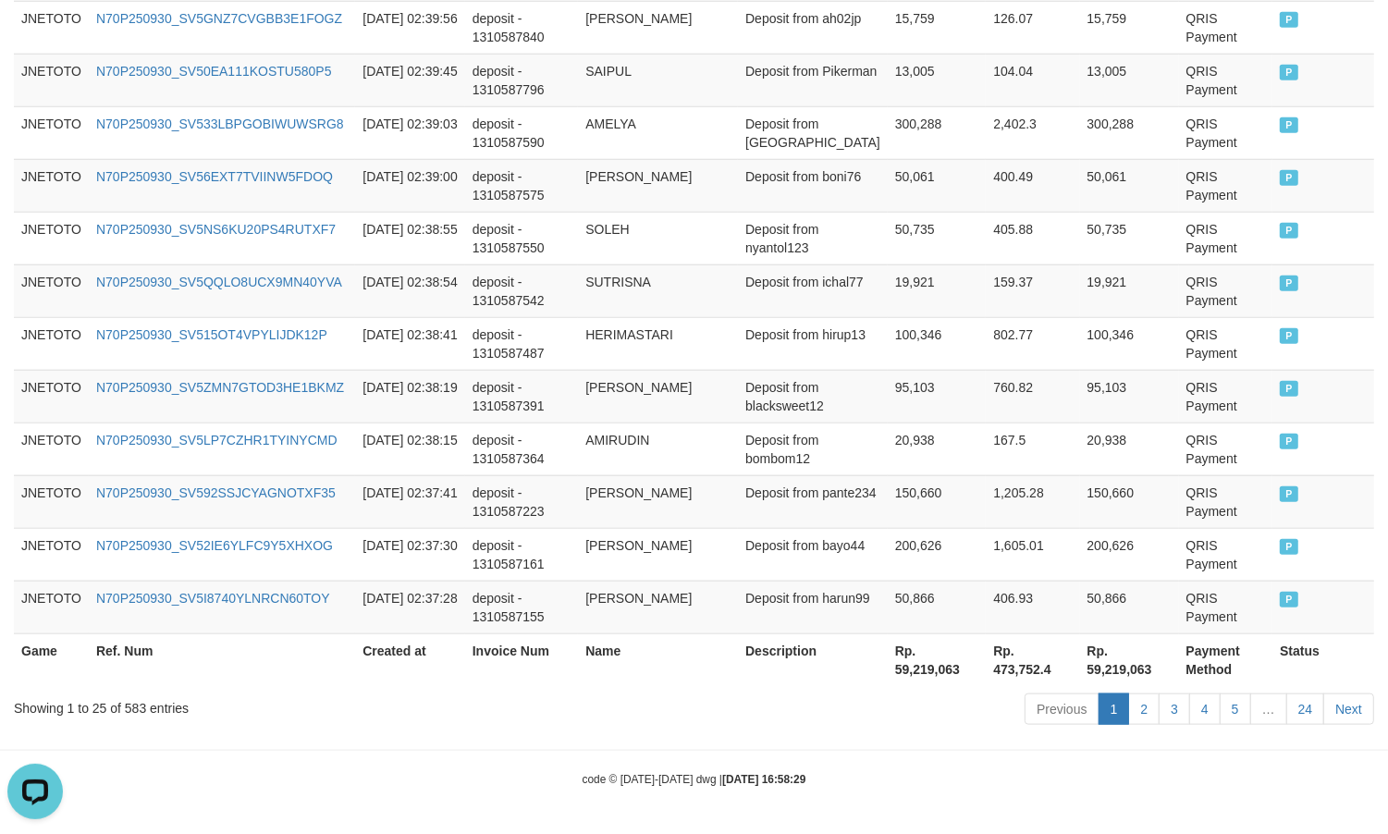
scroll to position [1413, 0]
click at [851, 781] on div "code © [DATE]-[DATE] dwg | [DATE] 16:58:29" at bounding box center [694, 778] width 1388 height 18
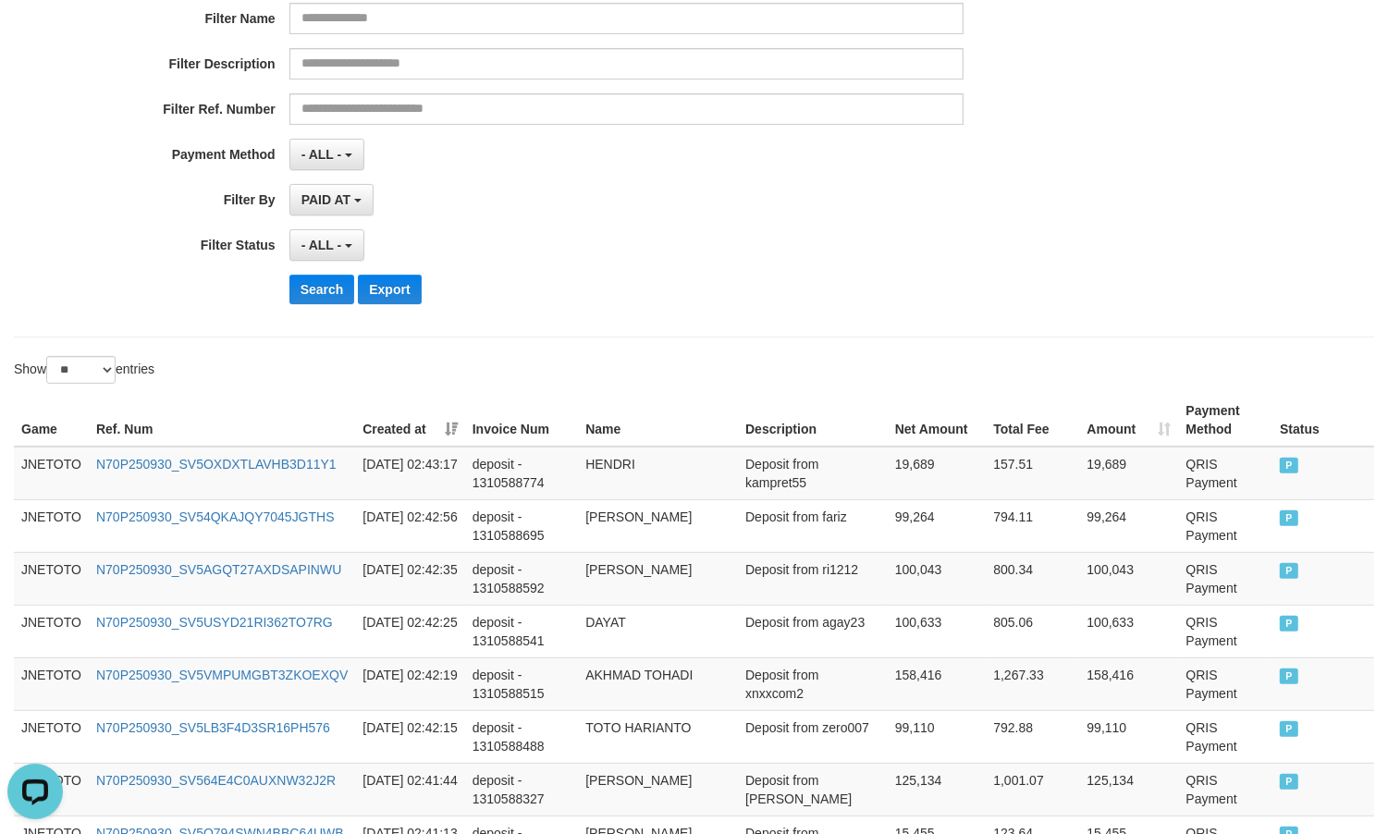
scroll to position [0, 0]
